Goal: Transaction & Acquisition: Purchase product/service

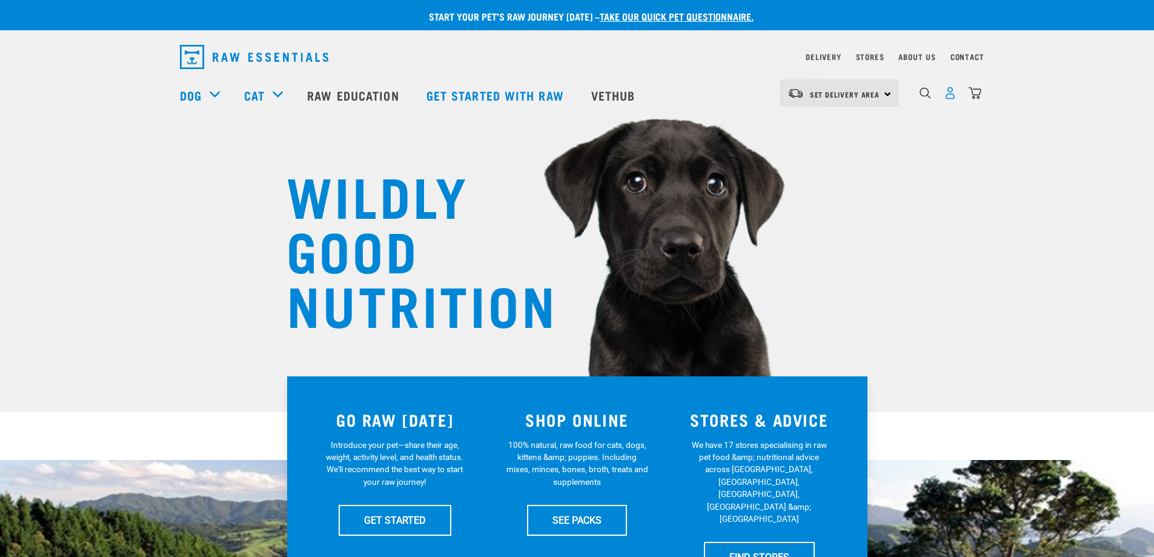
click at [954, 98] on img "dropdown navigation" at bounding box center [950, 93] width 13 height 13
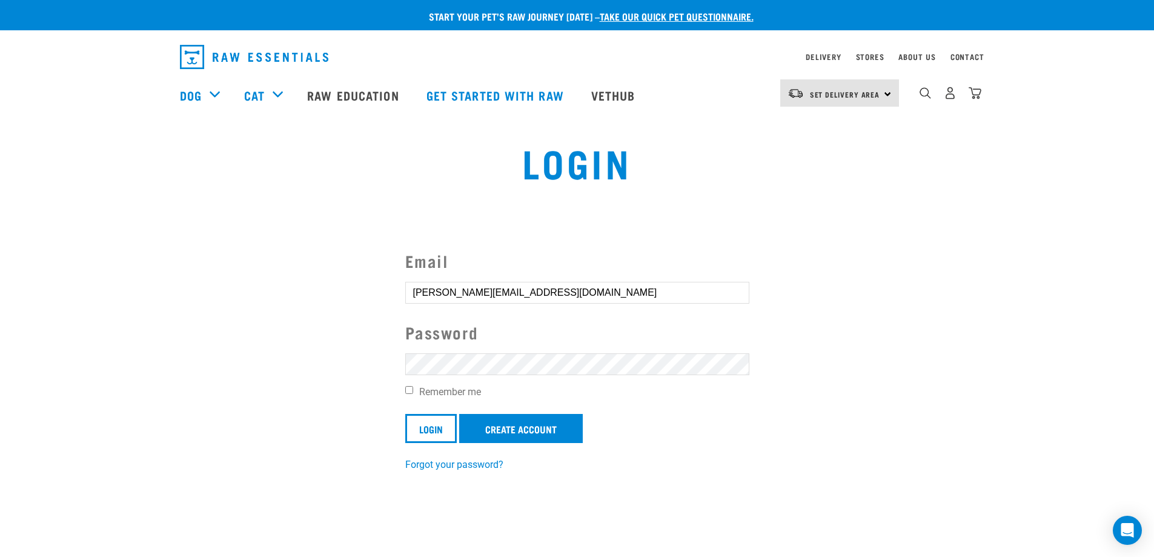
click at [405, 414] on input "Login" at bounding box center [431, 428] width 52 height 29
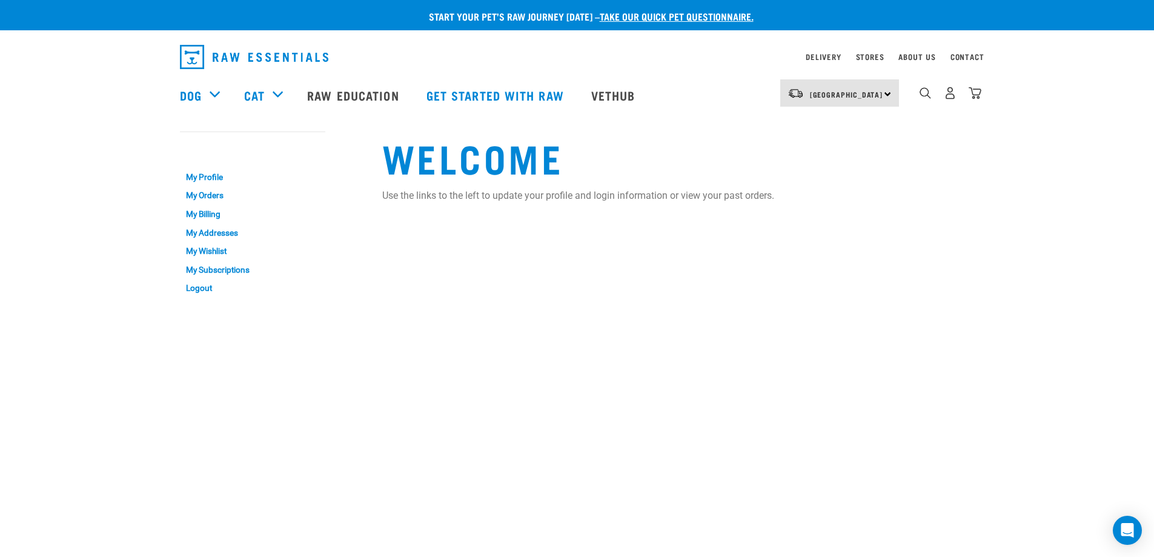
click at [873, 85] on div "North Island North Island South Island" at bounding box center [839, 92] width 119 height 27
click at [843, 127] on link "[GEOGRAPHIC_DATA]" at bounding box center [838, 127] width 116 height 27
click at [843, 127] on div "Welcome Use the links to the left to update your profile and login information …" at bounding box center [678, 214] width 607 height 193
click at [823, 55] on link "Delivery" at bounding box center [823, 57] width 35 height 4
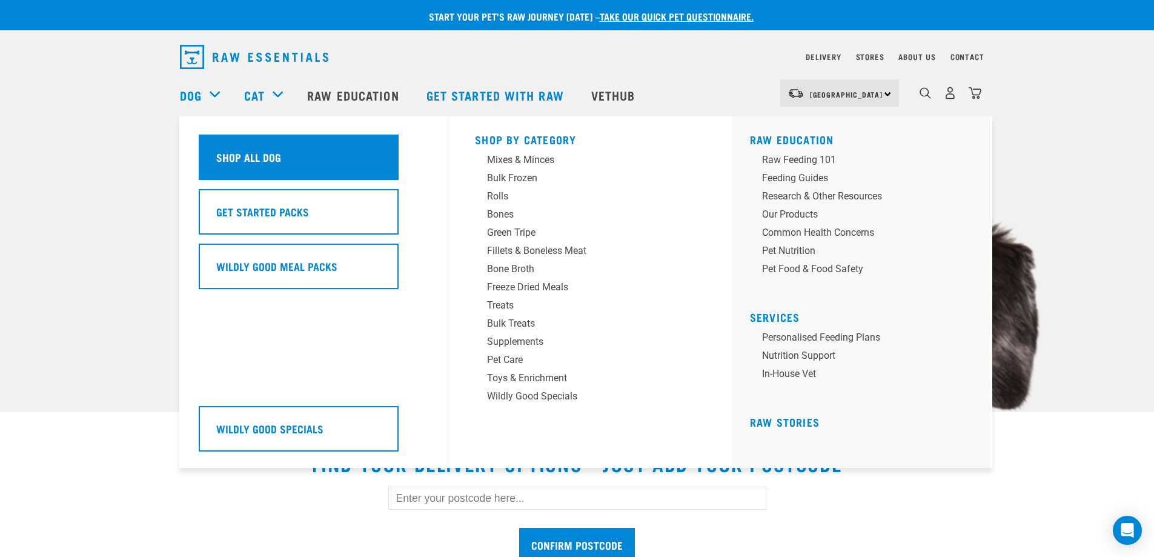
click at [251, 156] on h5 "Shop All Dog" at bounding box center [248, 157] width 65 height 16
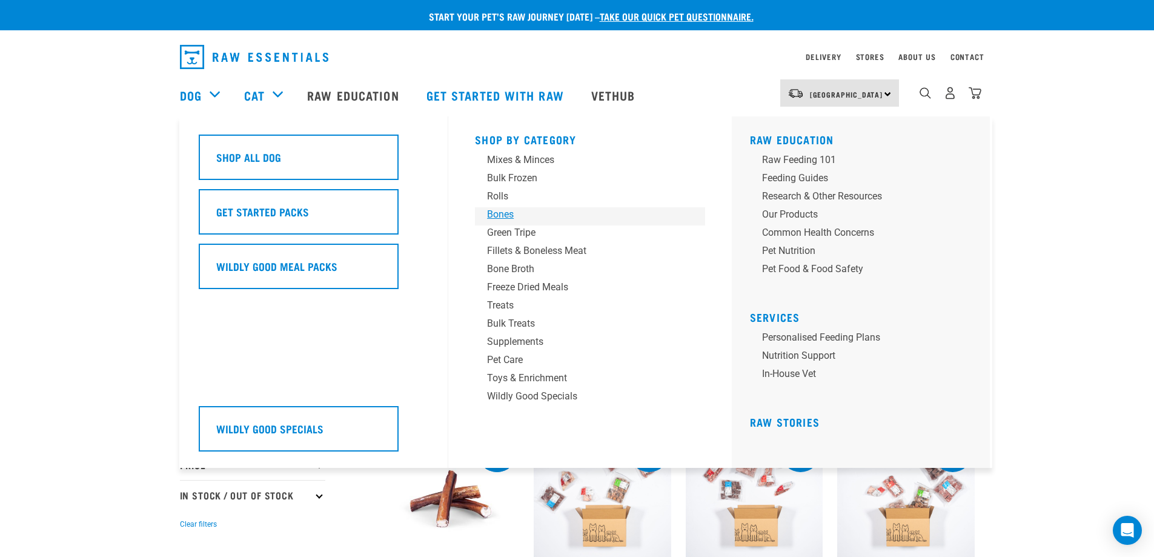
click at [501, 215] on div "Bones" at bounding box center [581, 214] width 189 height 15
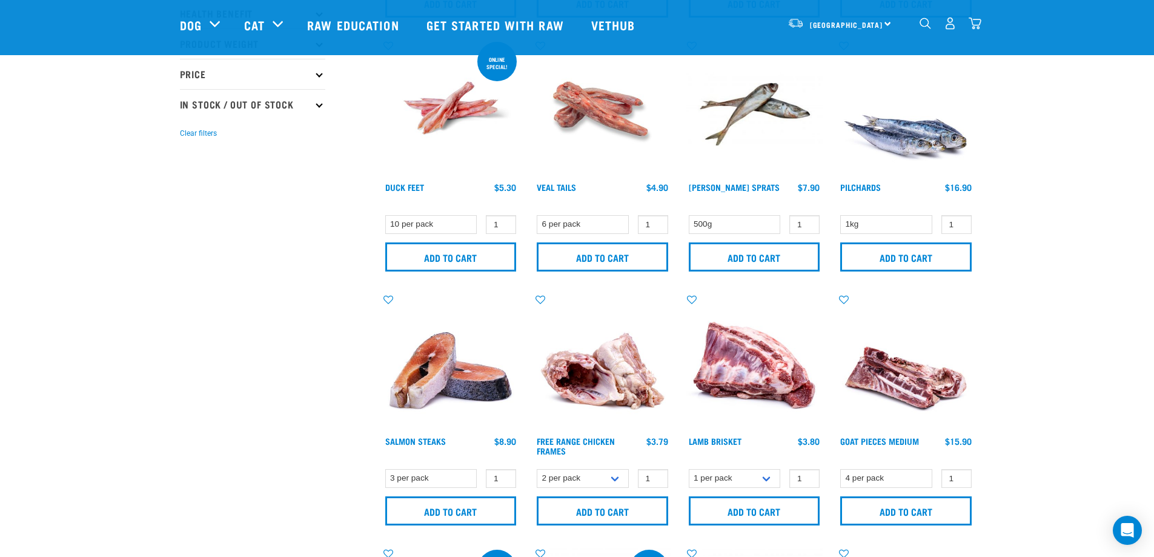
scroll to position [303, 0]
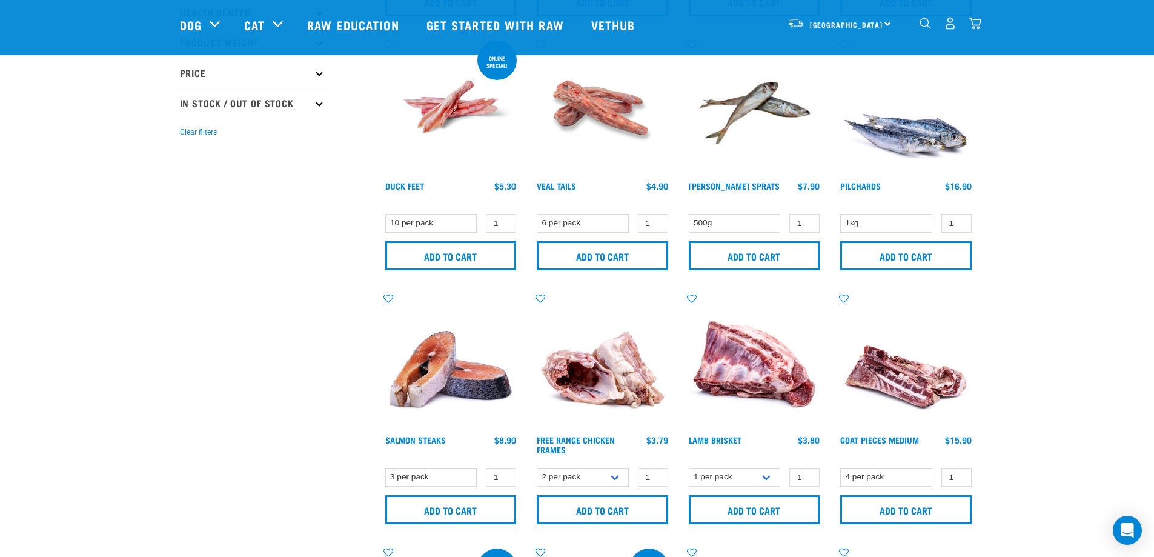
click at [301, 105] on p "In Stock / Out Of Stock" at bounding box center [252, 103] width 145 height 30
click at [187, 136] on label "In Stock" at bounding box center [216, 135] width 59 height 15
click at [183, 136] on input "In Stock" at bounding box center [184, 134] width 8 height 8
checkbox input "true"
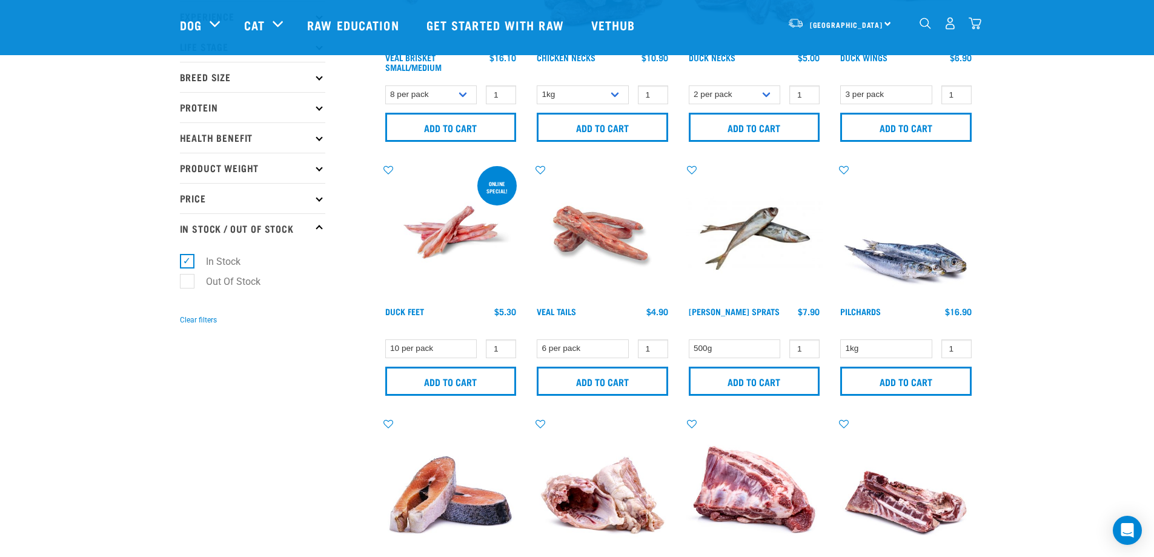
scroll to position [182, 0]
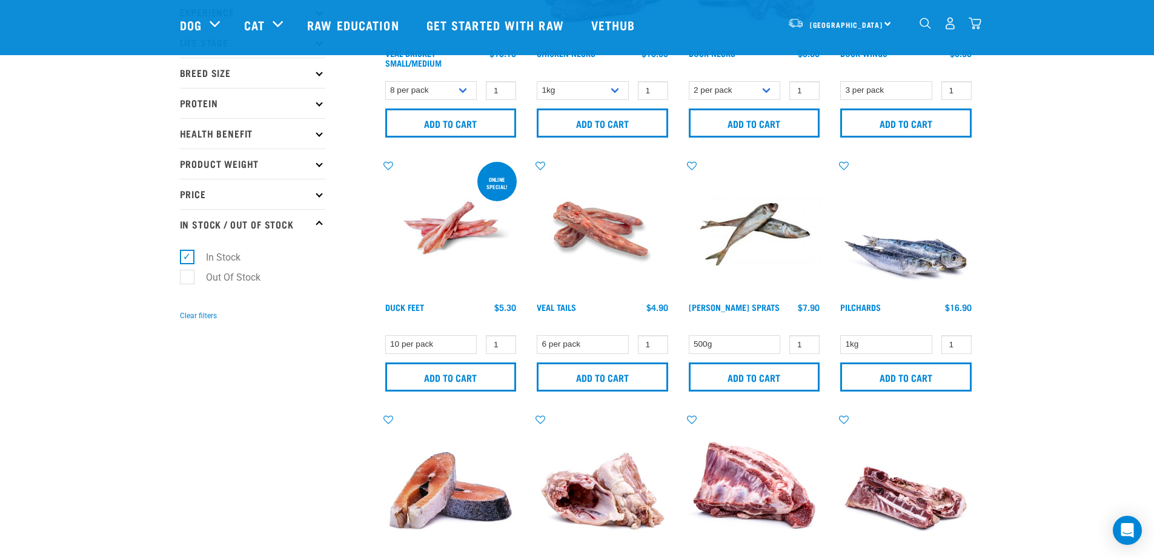
click at [321, 225] on icon at bounding box center [319, 224] width 7 height 7
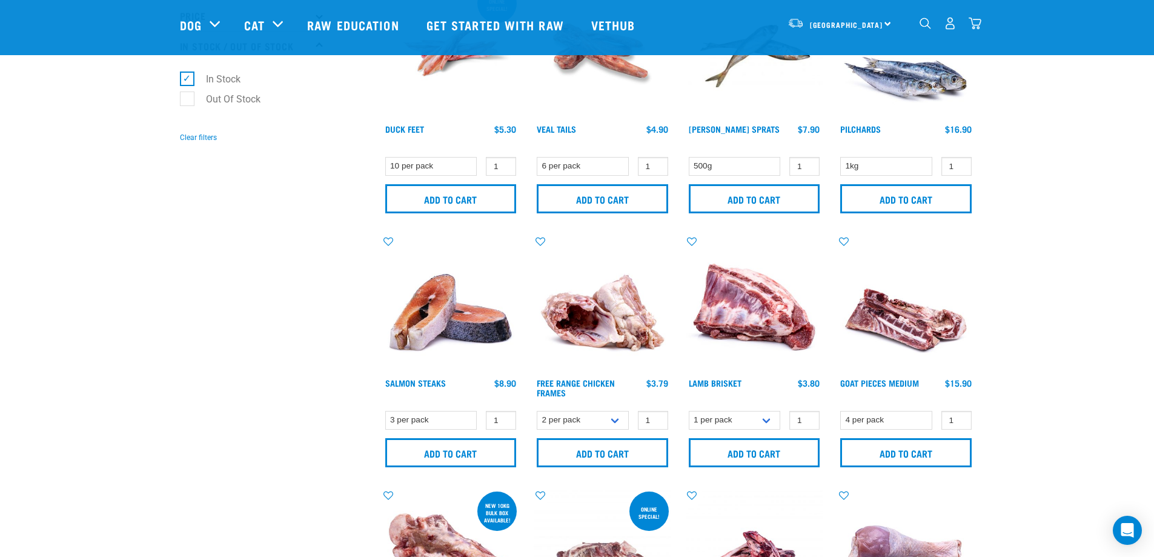
scroll to position [424, 0]
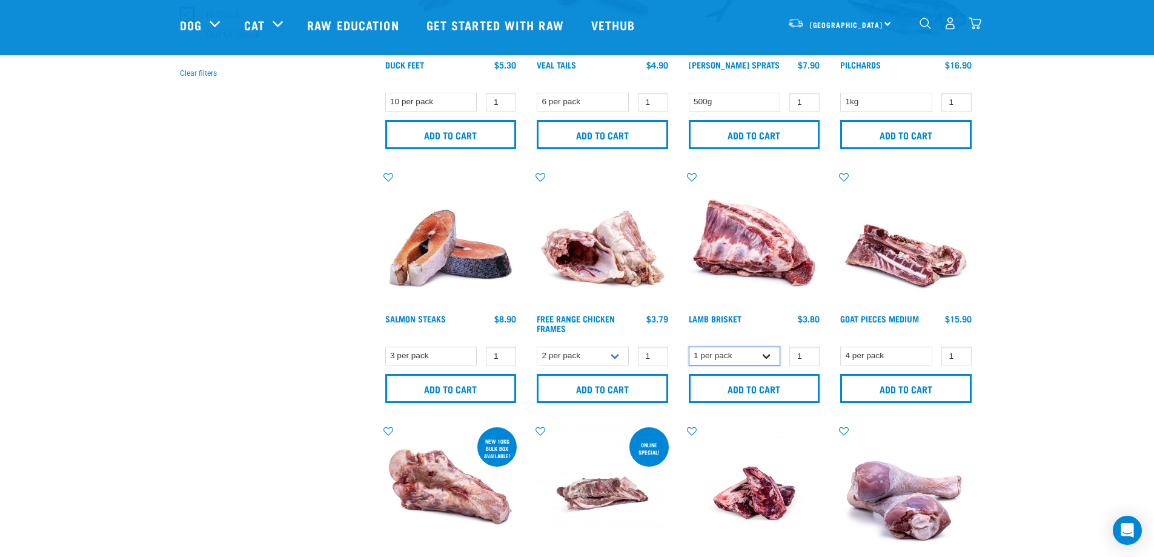
click at [706, 355] on select "1 per pack 4 per pack" at bounding box center [735, 356] width 92 height 19
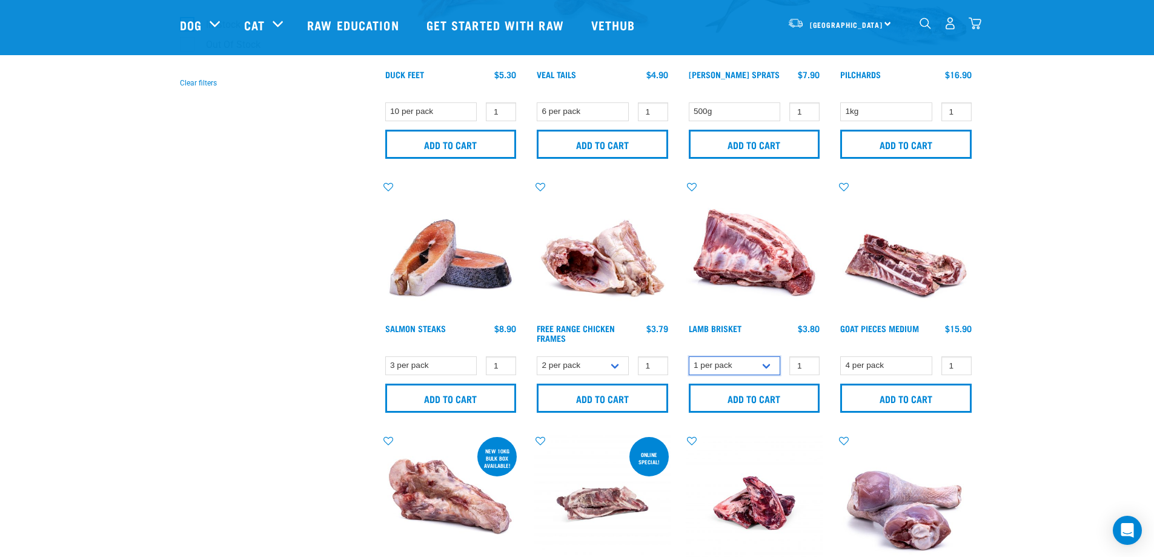
scroll to position [0, 0]
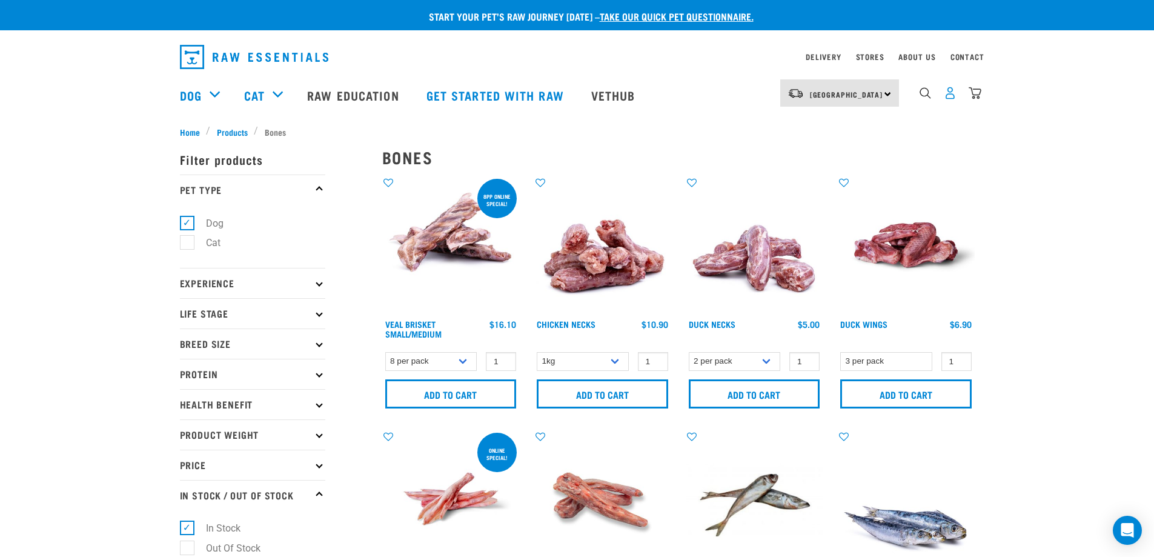
click at [944, 95] on img "dropdown navigation" at bounding box center [950, 93] width 13 height 13
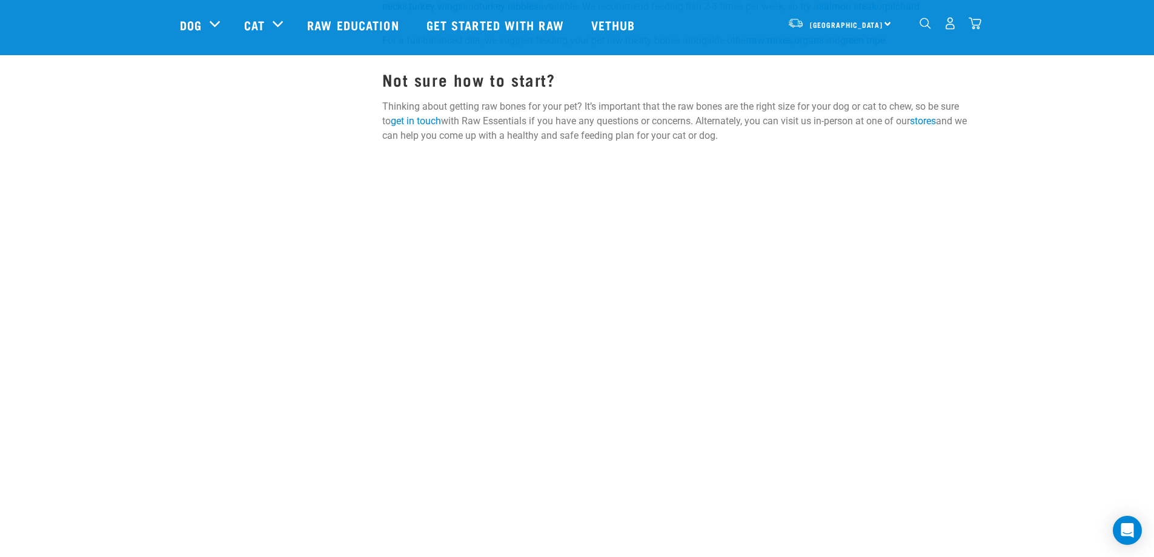
scroll to position [1878, 0]
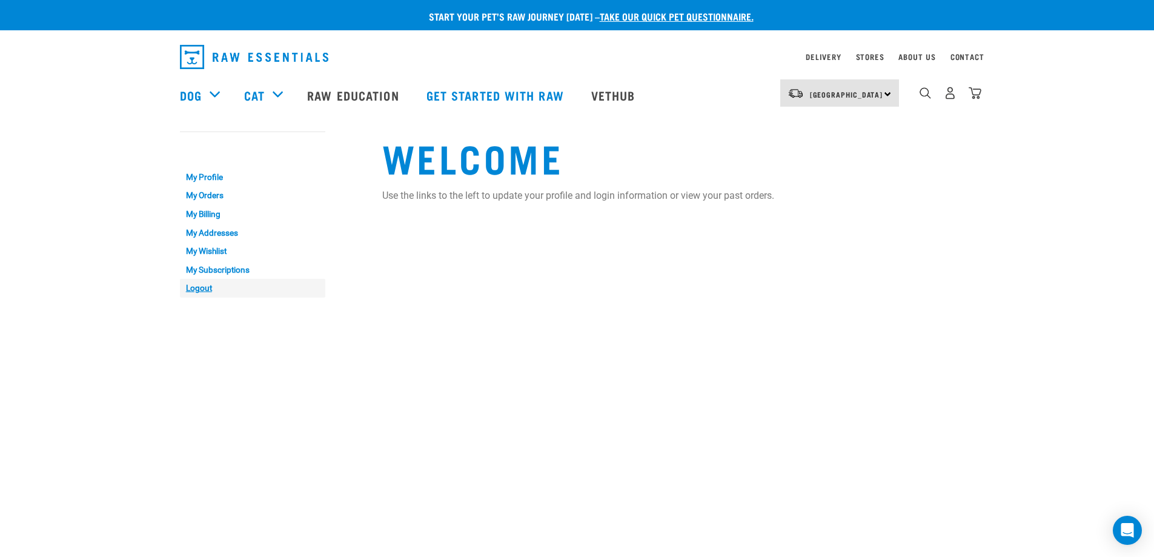
click at [201, 288] on link "Logout" at bounding box center [252, 288] width 145 height 19
